Goal: Task Accomplishment & Management: Manage account settings

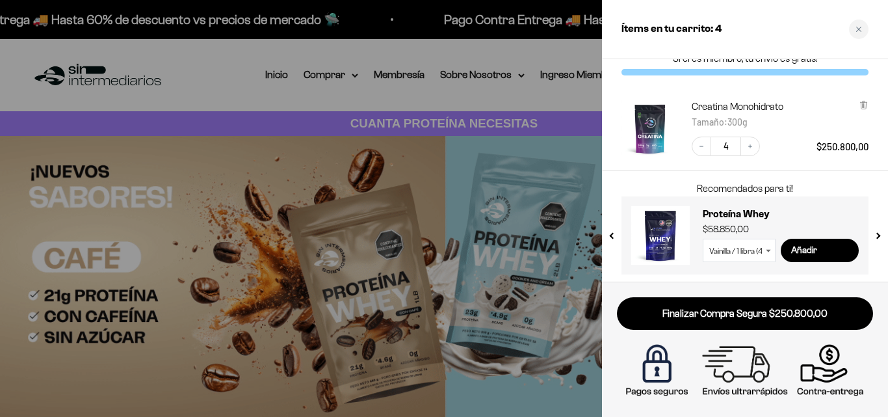
scroll to position [21, 0]
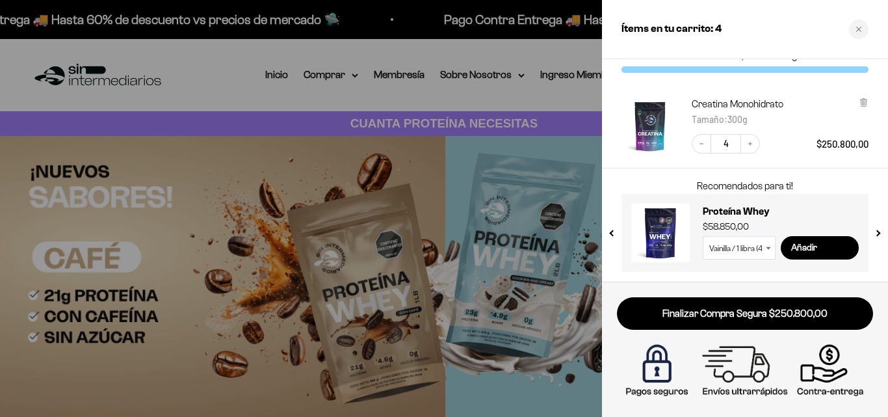
click at [764, 312] on link "Finalizar Compra Segura $250.800,00" at bounding box center [745, 313] width 256 height 33
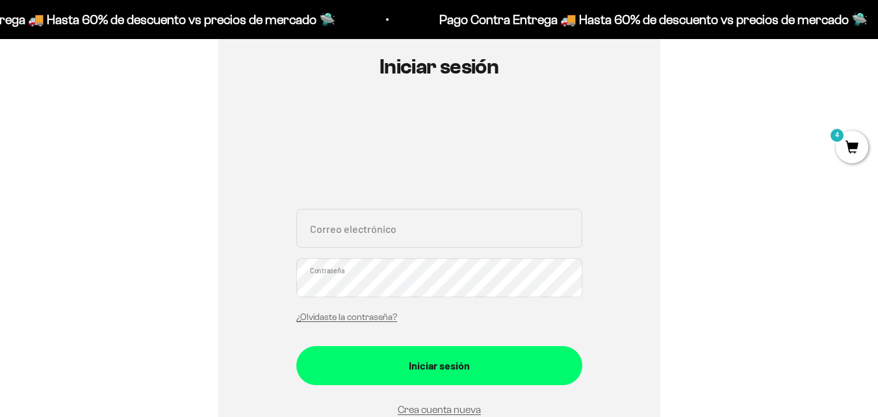
scroll to position [325, 0]
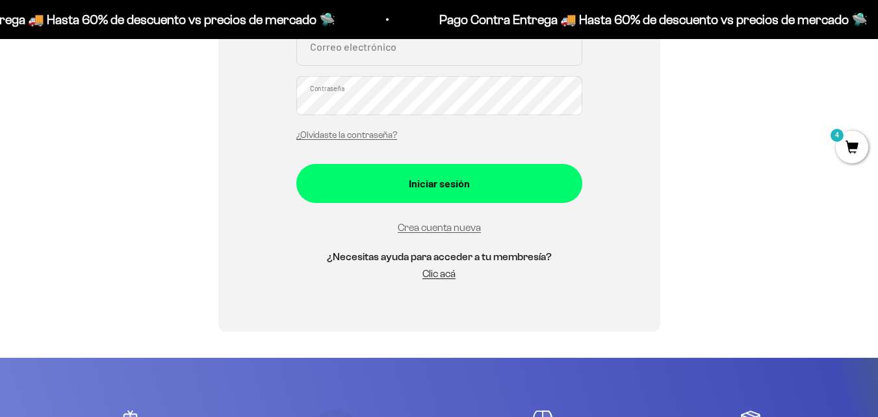
click at [382, 59] on input "Correo electrónico" at bounding box center [439, 46] width 286 height 39
type input "valentinagarcia_11@hotmail.com"
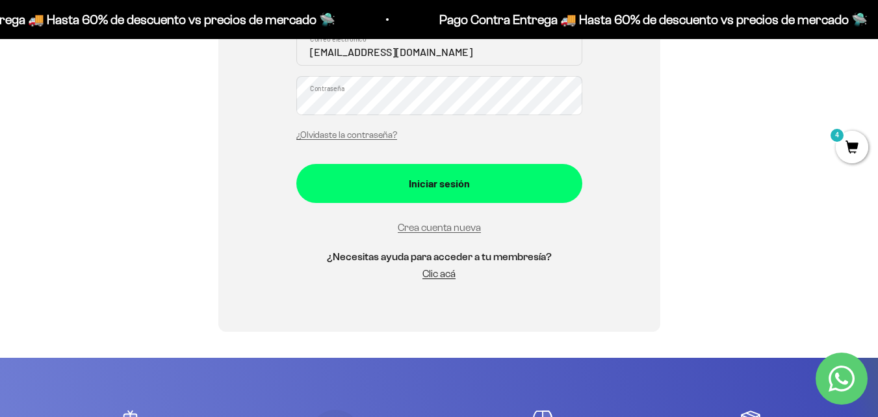
click at [404, 189] on div "Iniciar sesión" at bounding box center [439, 183] width 234 height 17
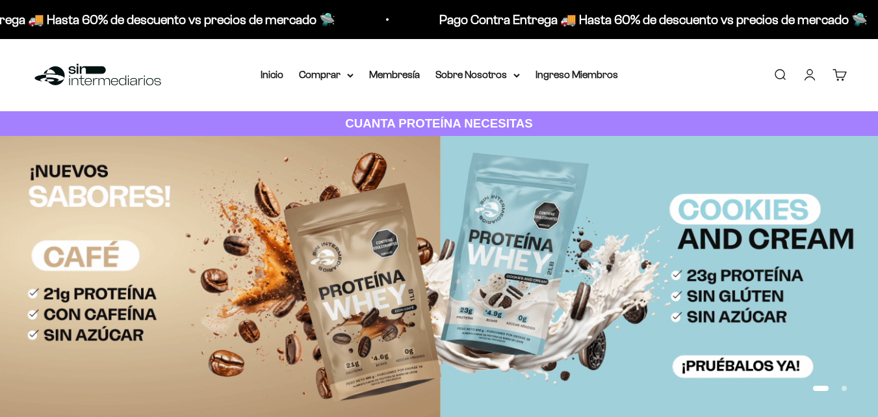
click at [817, 72] on link "Cuenta" at bounding box center [810, 75] width 14 height 14
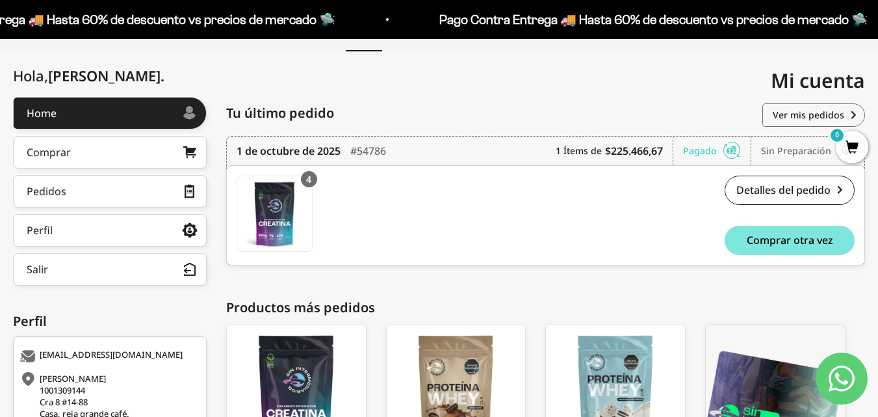
scroll to position [153, 0]
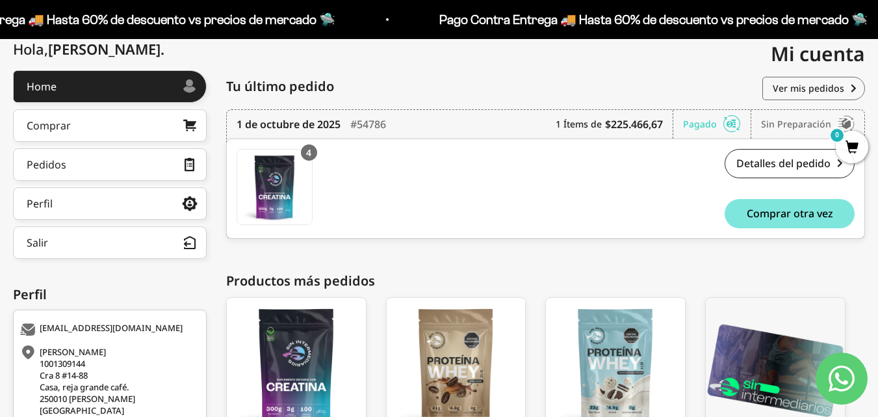
click at [184, 209] on icon at bounding box center [190, 204] width 16 height 12
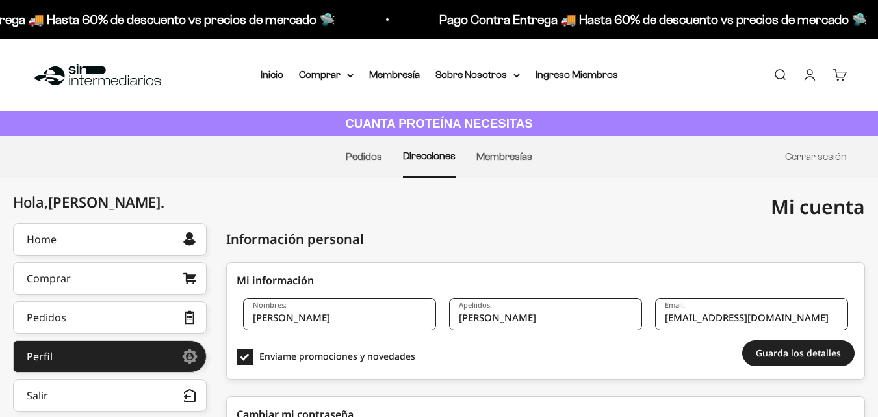
scroll to position [147, 0]
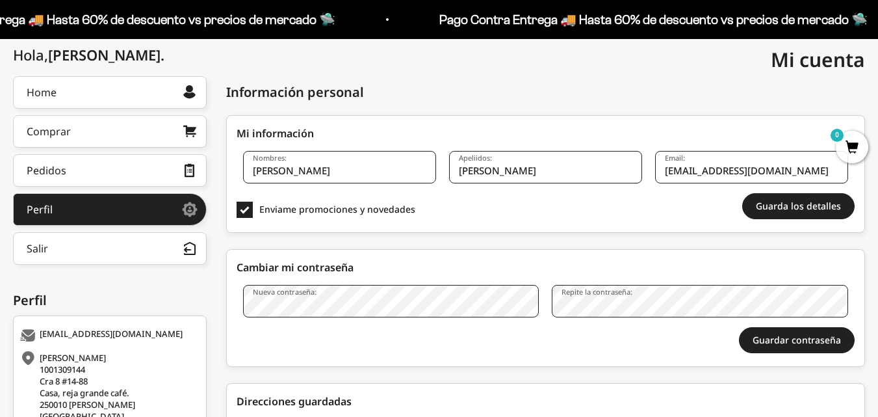
click at [129, 174] on link "Pedidos" at bounding box center [110, 170] width 194 height 32
